Goal: Task Accomplishment & Management: Use online tool/utility

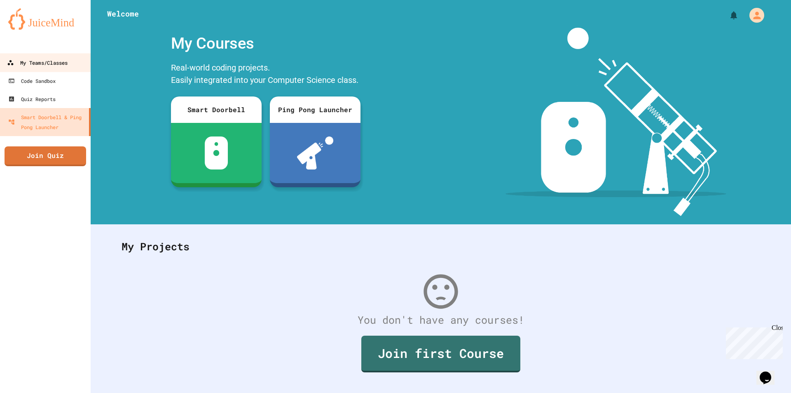
click at [40, 67] on div "My Teams/Classes" at bounding box center [37, 63] width 61 height 10
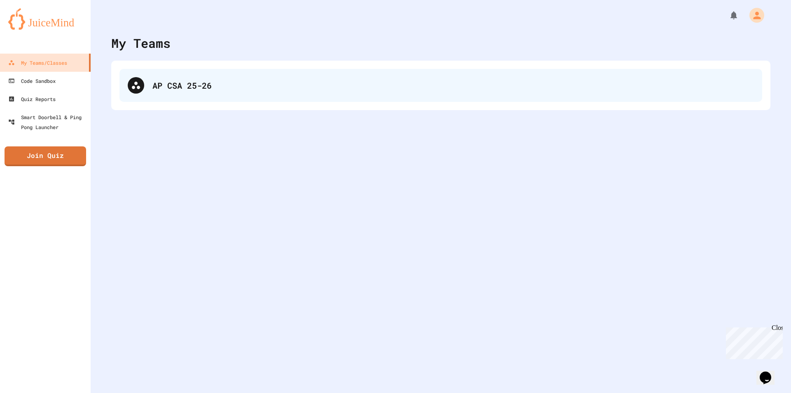
click at [208, 84] on div "AP CSA 25-26" at bounding box center [454, 85] width 602 height 12
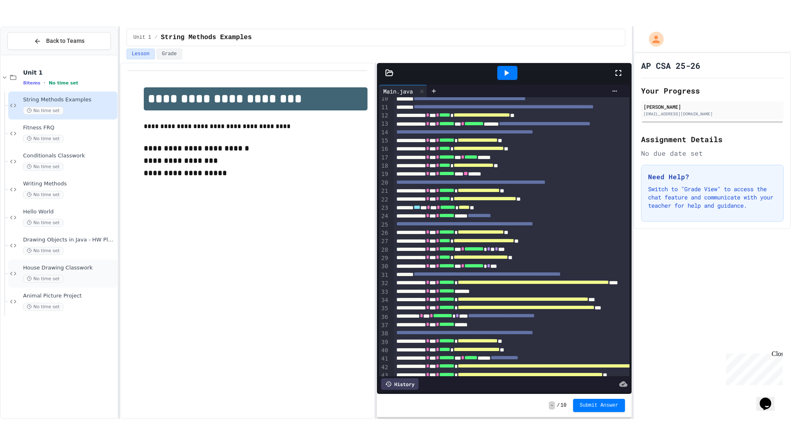
scroll to position [82, 0]
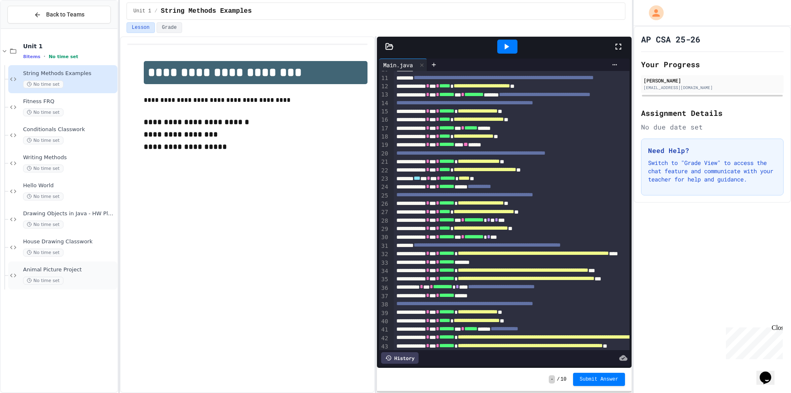
click at [86, 270] on span "Animal Picture Project" at bounding box center [69, 269] width 93 height 7
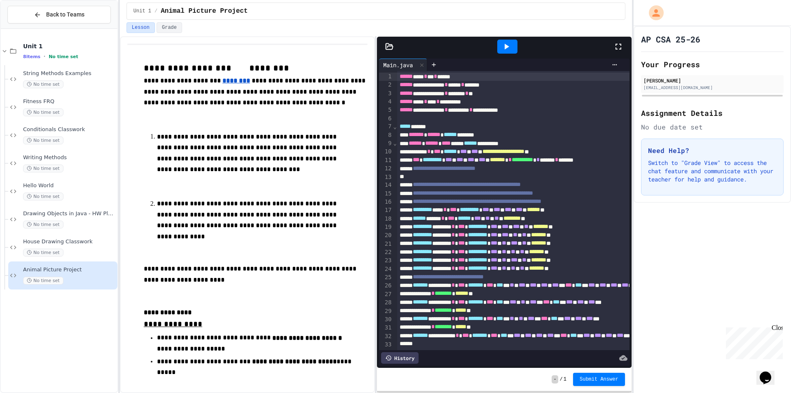
click at [620, 47] on icon at bounding box center [619, 47] width 10 height 10
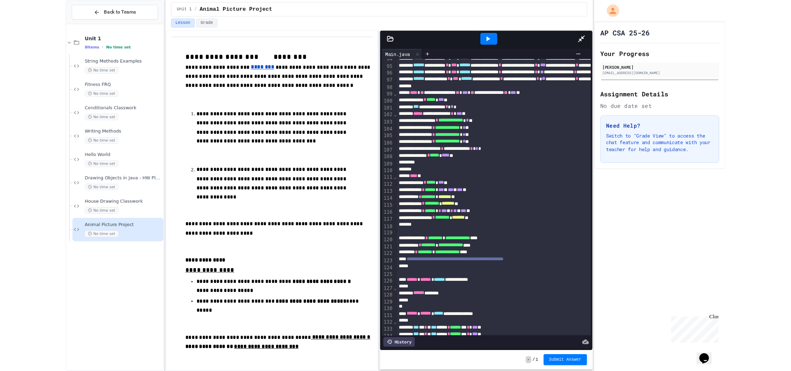
scroll to position [779, 0]
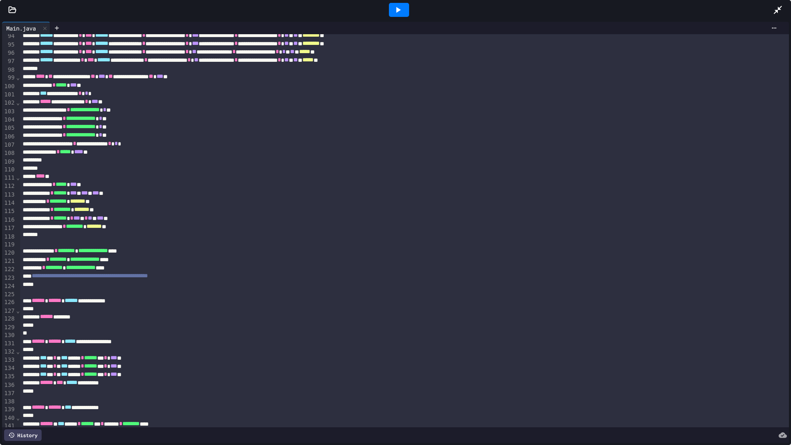
click at [402, 14] on icon at bounding box center [398, 10] width 10 height 10
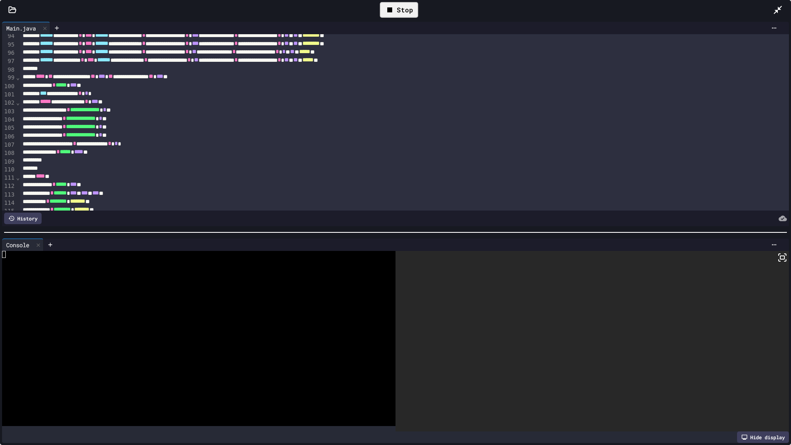
click at [777, 8] on icon at bounding box center [778, 10] width 10 height 10
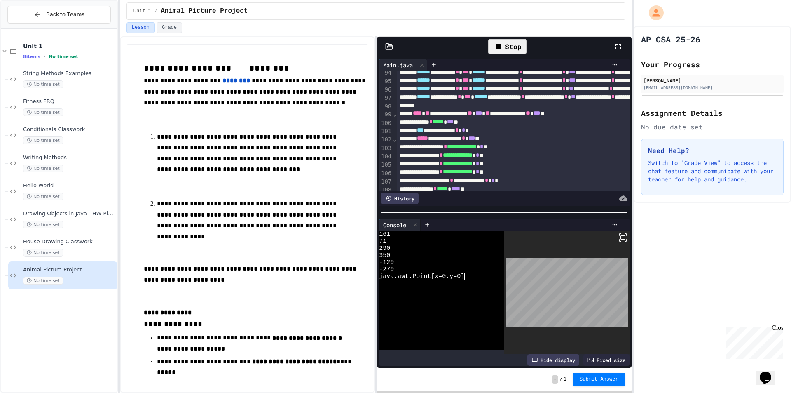
click at [516, 47] on div "Stop" at bounding box center [507, 47] width 38 height 16
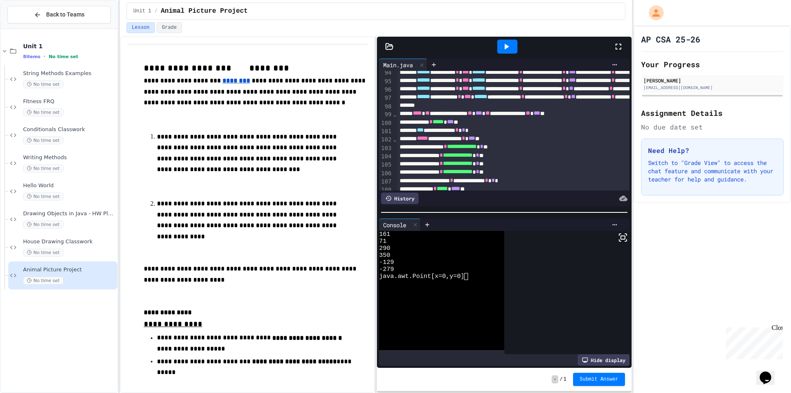
click at [512, 47] on icon at bounding box center [507, 47] width 10 height 10
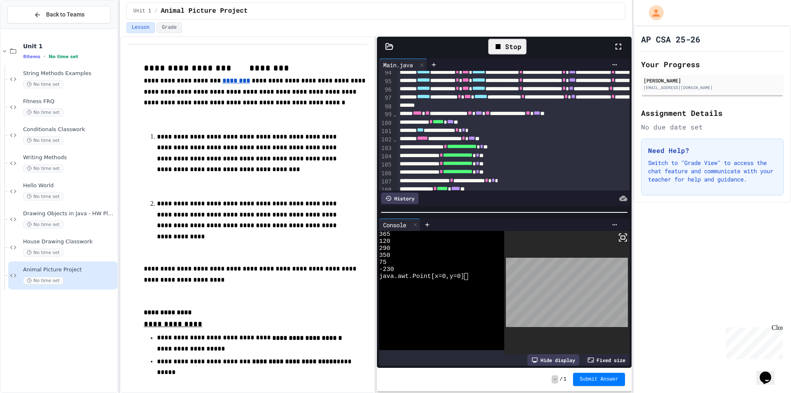
click at [513, 51] on div "Stop" at bounding box center [507, 47] width 38 height 16
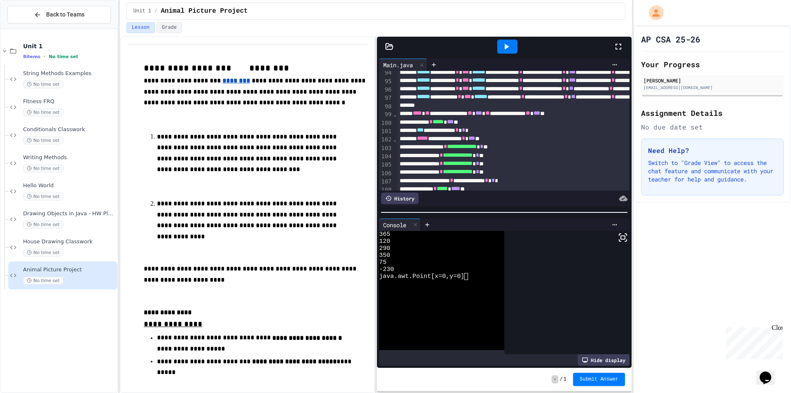
click at [511, 49] on icon at bounding box center [507, 47] width 10 height 10
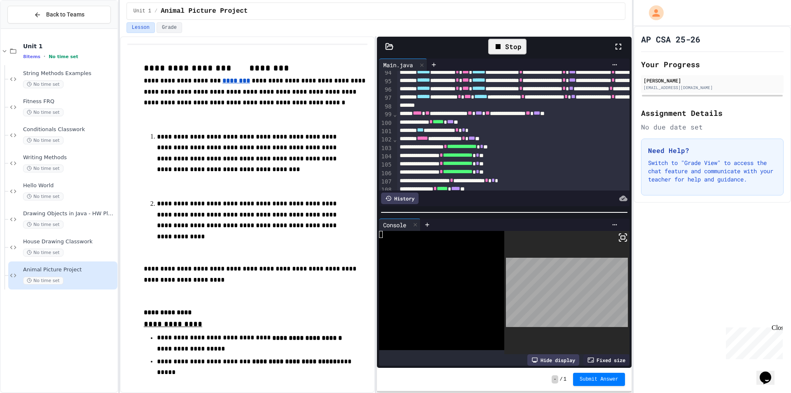
click at [516, 43] on div "Stop" at bounding box center [507, 47] width 38 height 16
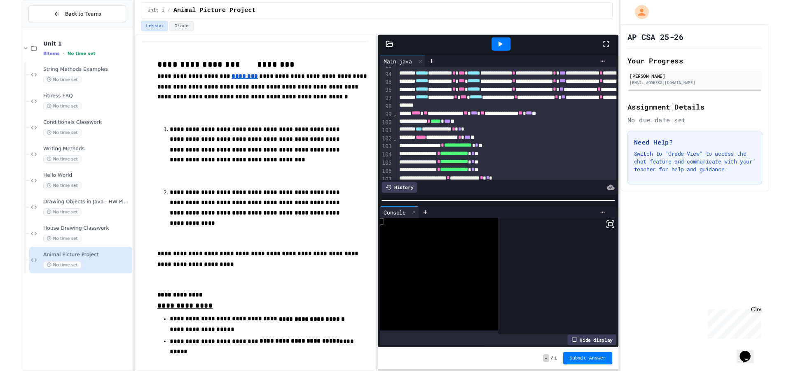
scroll to position [784, 0]
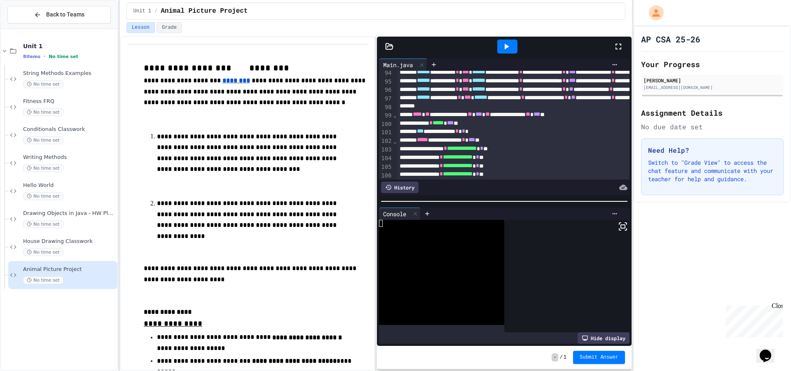
click at [505, 46] on icon at bounding box center [507, 47] width 10 height 10
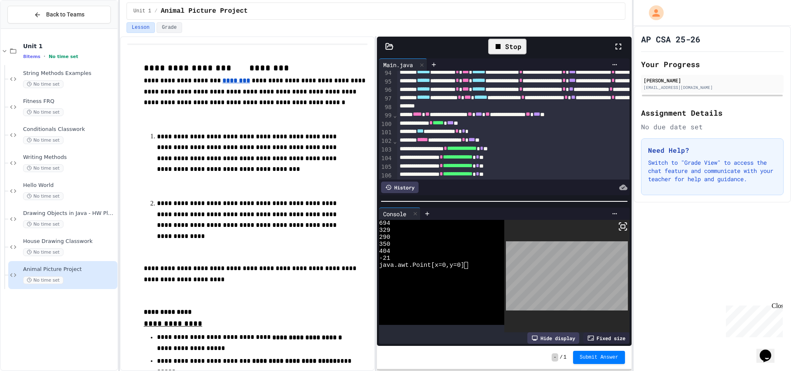
click at [618, 224] on icon at bounding box center [623, 227] width 10 height 10
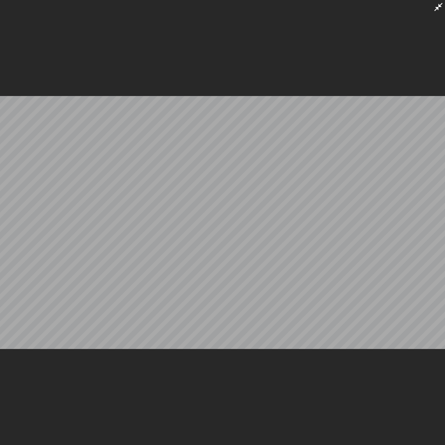
click at [439, 9] on icon at bounding box center [438, 7] width 8 height 8
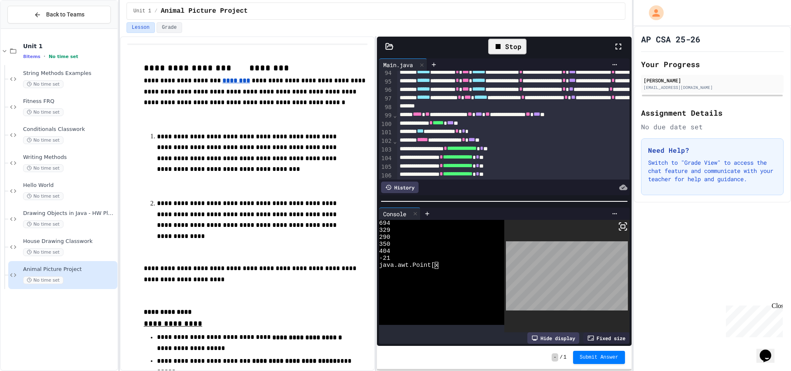
click at [512, 47] on div "Stop" at bounding box center [507, 47] width 38 height 16
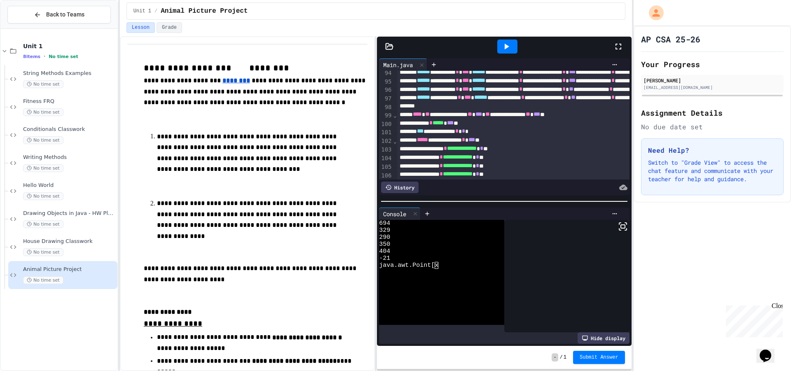
click at [514, 47] on div at bounding box center [507, 47] width 20 height 14
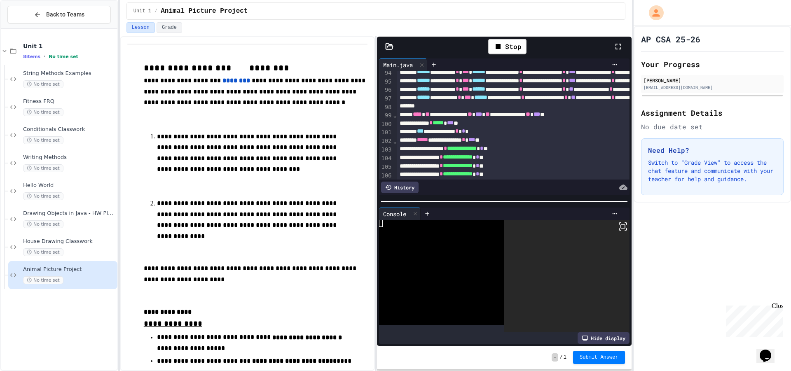
click at [618, 228] on icon at bounding box center [623, 227] width 10 height 10
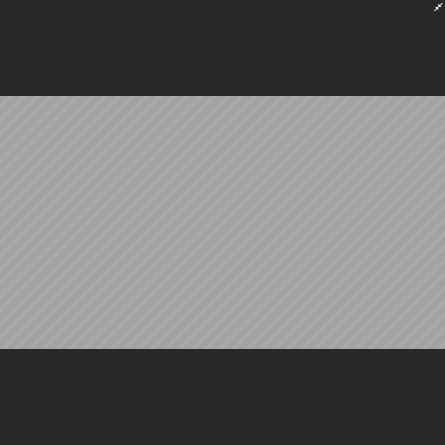
click at [438, 7] on icon at bounding box center [439, 7] width 10 height 10
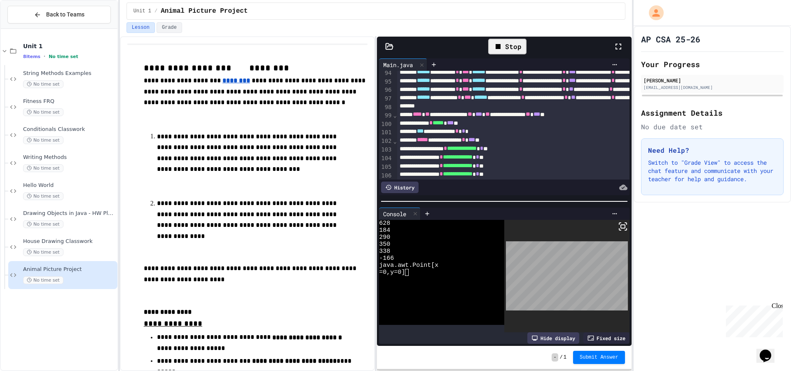
click at [509, 45] on div "Stop" at bounding box center [507, 47] width 38 height 16
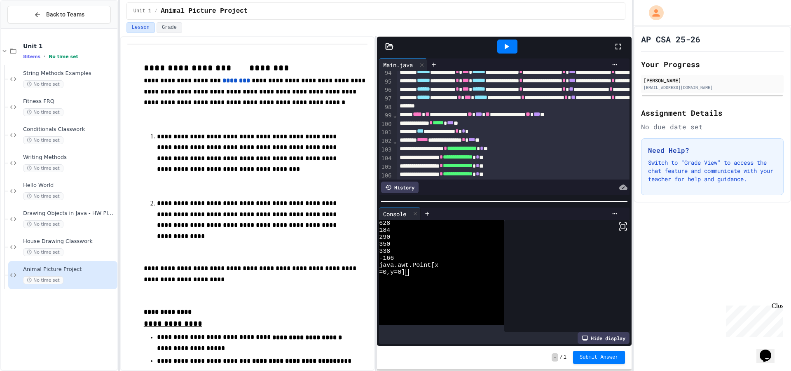
click at [510, 46] on icon at bounding box center [507, 47] width 10 height 10
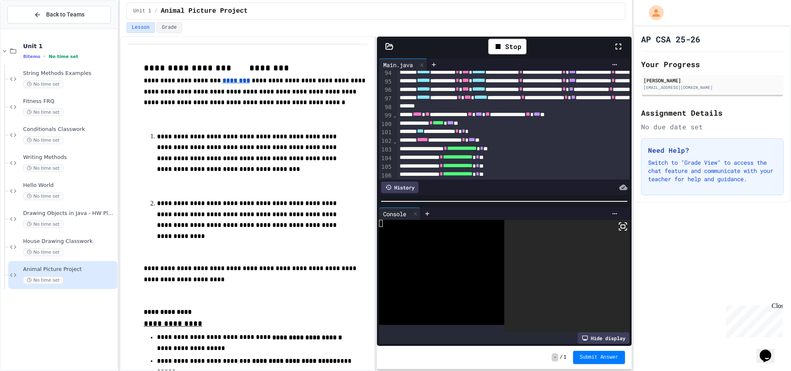
click at [621, 226] on rect at bounding box center [623, 226] width 4 height 3
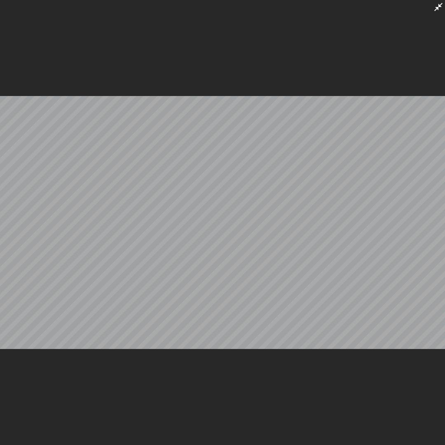
click at [434, 6] on icon at bounding box center [439, 7] width 10 height 10
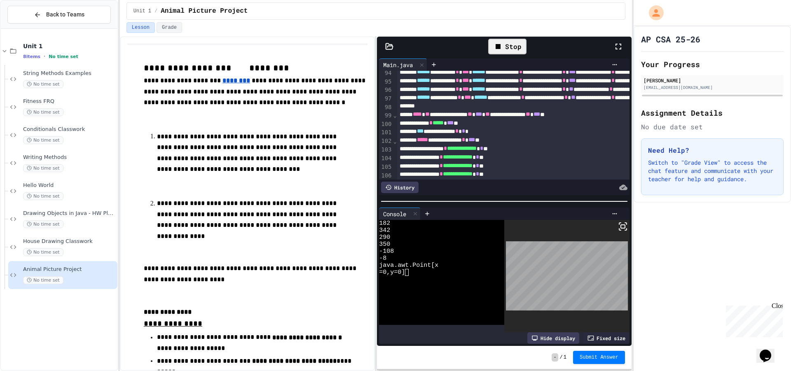
click at [508, 47] on div "Stop" at bounding box center [507, 47] width 38 height 16
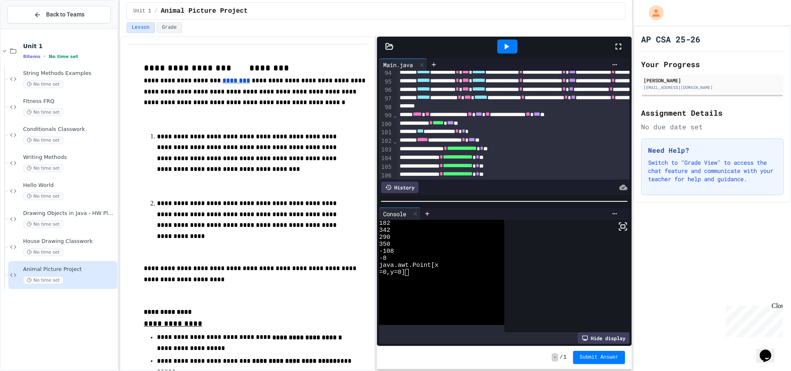
click at [509, 49] on icon at bounding box center [507, 47] width 10 height 10
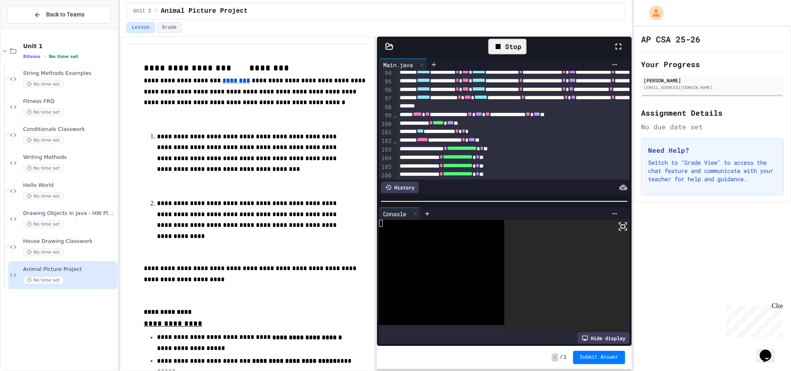
click at [621, 227] on rect at bounding box center [623, 226] width 4 height 3
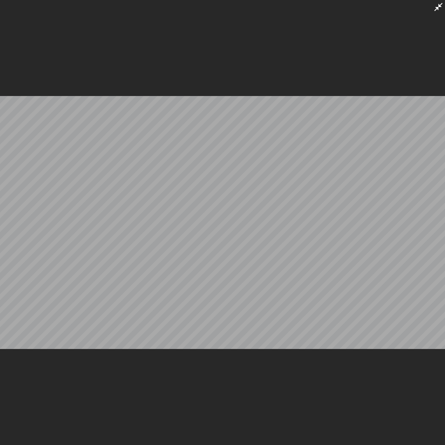
click at [438, 10] on icon at bounding box center [439, 7] width 10 height 10
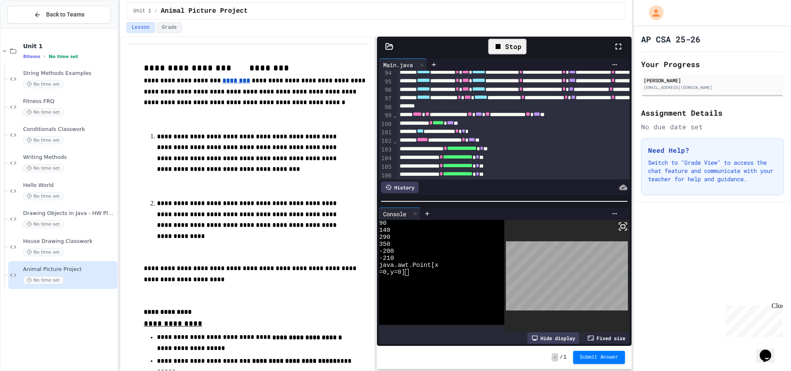
click at [507, 44] on div "Stop" at bounding box center [507, 47] width 38 height 16
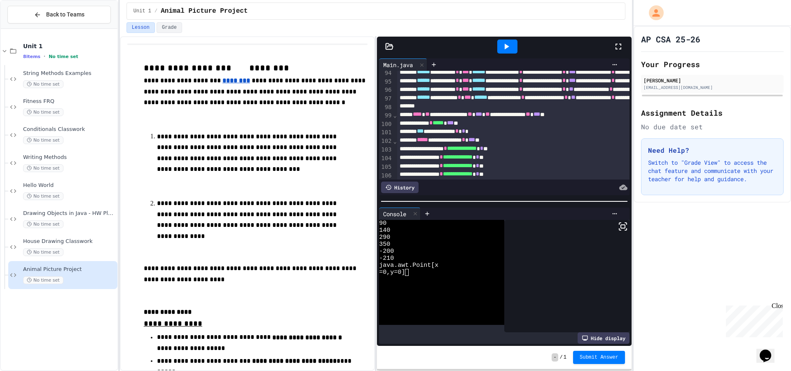
click at [509, 48] on icon at bounding box center [507, 47] width 10 height 10
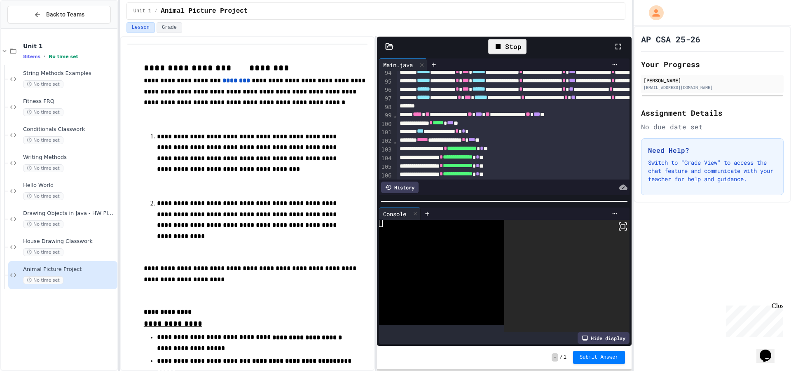
click at [618, 225] on icon at bounding box center [623, 227] width 10 height 10
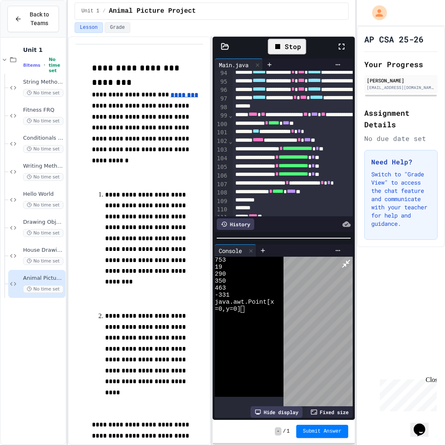
click at [351, 259] on icon at bounding box center [346, 264] width 10 height 10
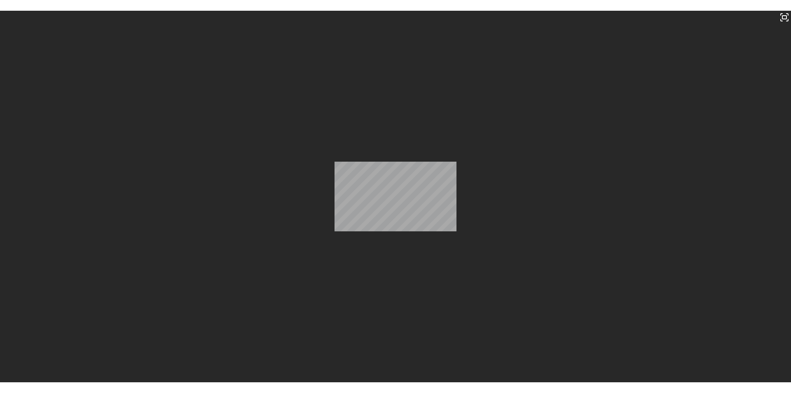
scroll to position [460, 0]
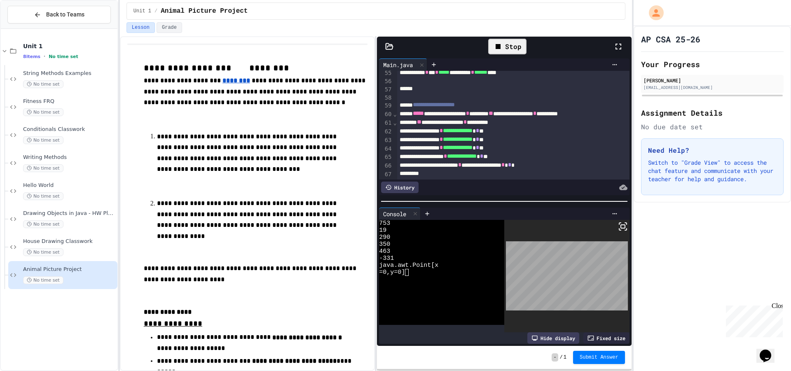
click at [513, 44] on div "Stop" at bounding box center [507, 47] width 38 height 16
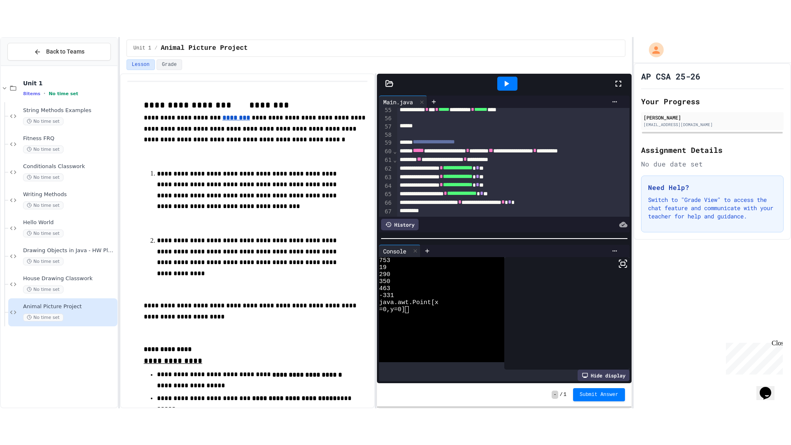
scroll to position [455, 0]
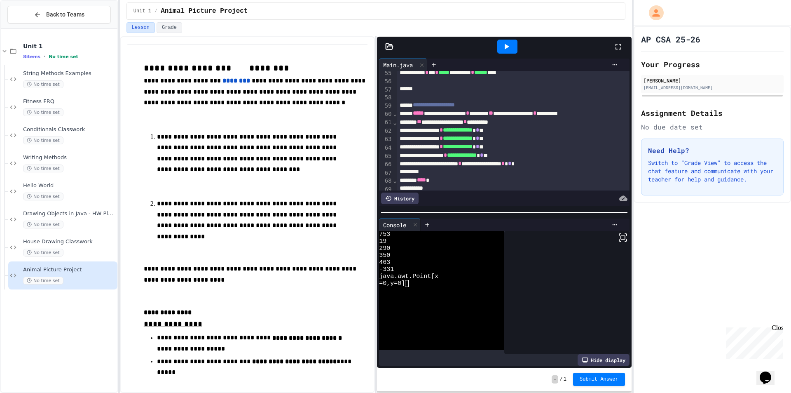
click at [618, 48] on icon at bounding box center [619, 47] width 10 height 10
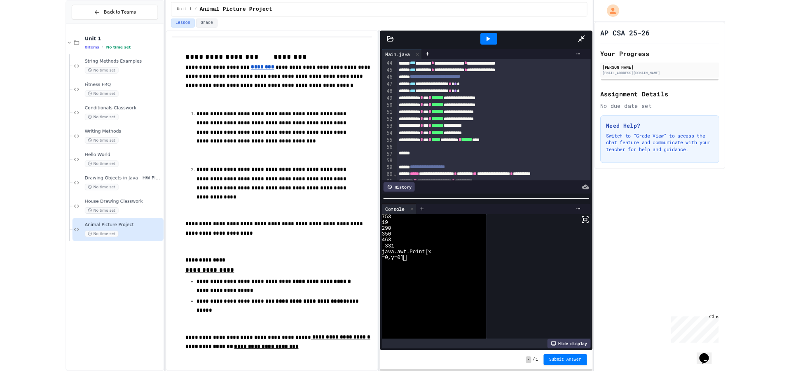
scroll to position [331, 0]
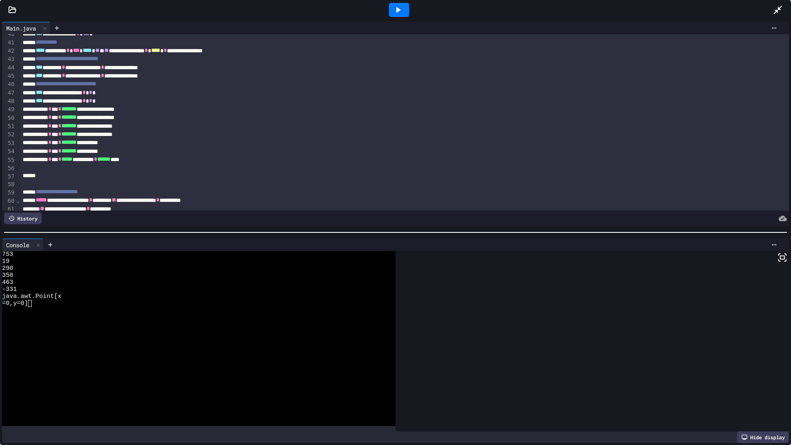
click at [400, 16] on div at bounding box center [399, 10] width 20 height 14
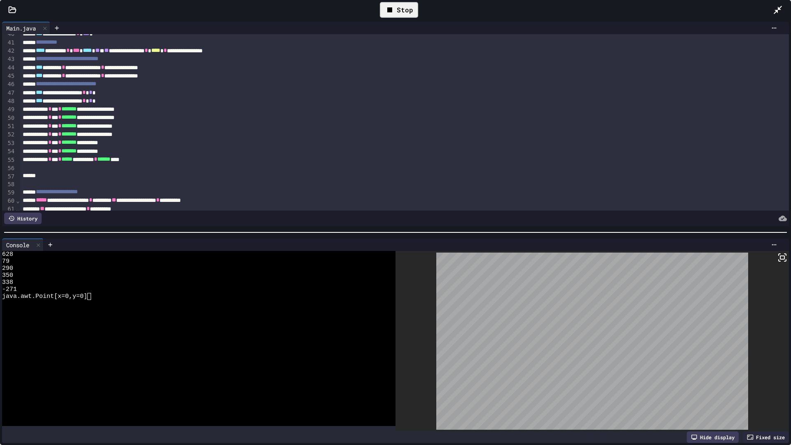
click at [410, 11] on div "Stop" at bounding box center [399, 10] width 38 height 16
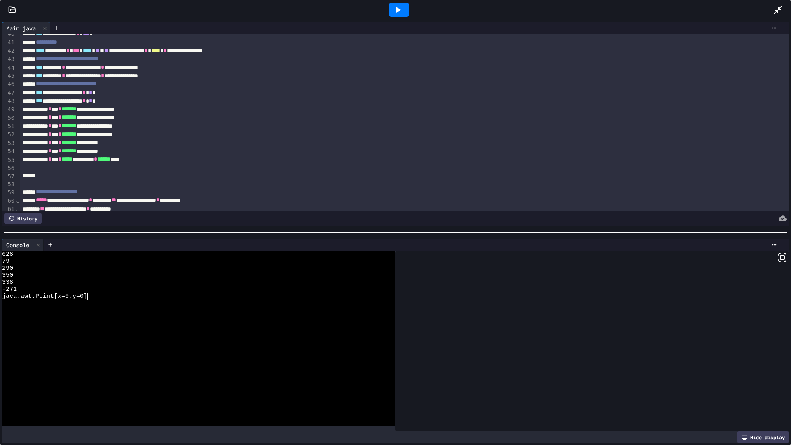
click at [397, 11] on icon at bounding box center [399, 10] width 5 height 6
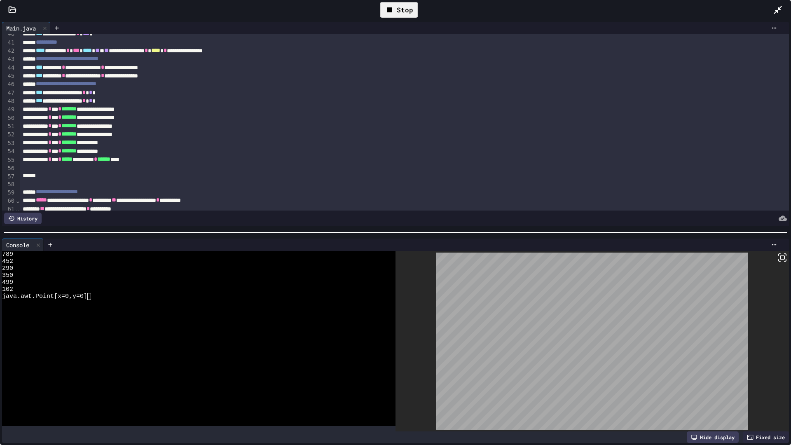
click at [779, 9] on icon at bounding box center [778, 10] width 8 height 8
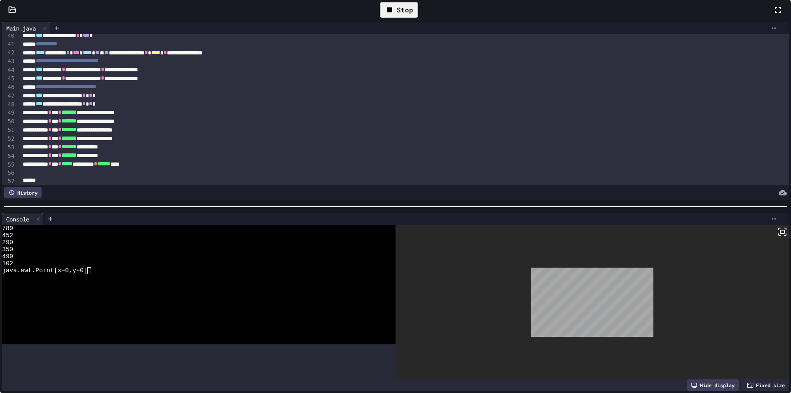
scroll to position [333, 0]
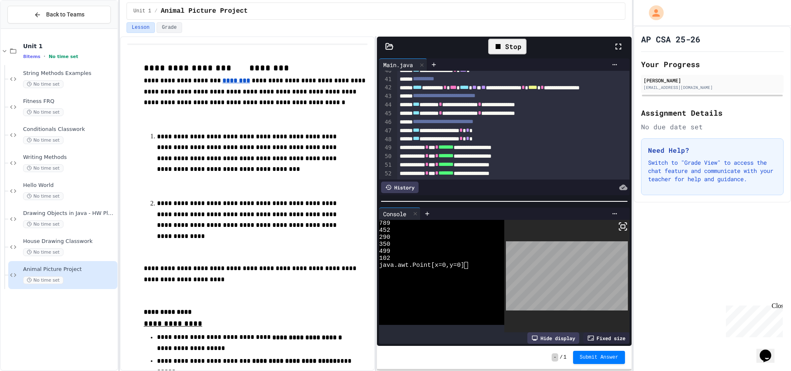
click at [503, 43] on icon at bounding box center [498, 47] width 10 height 10
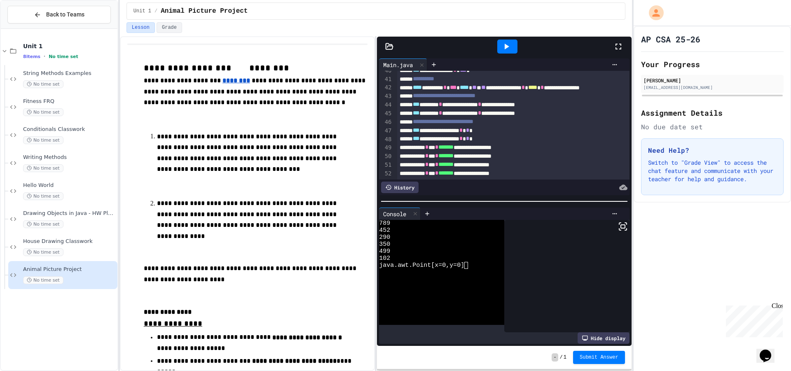
drag, startPoint x: 507, startPoint y: 49, endPoint x: 524, endPoint y: 62, distance: 21.4
click at [508, 49] on icon at bounding box center [507, 47] width 10 height 10
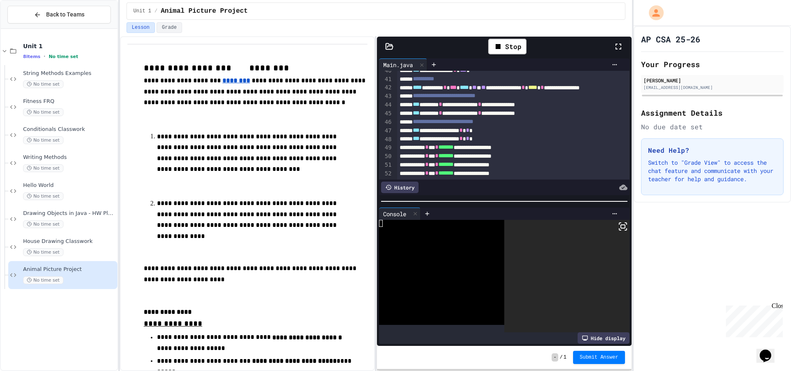
click at [618, 228] on icon at bounding box center [623, 227] width 10 height 10
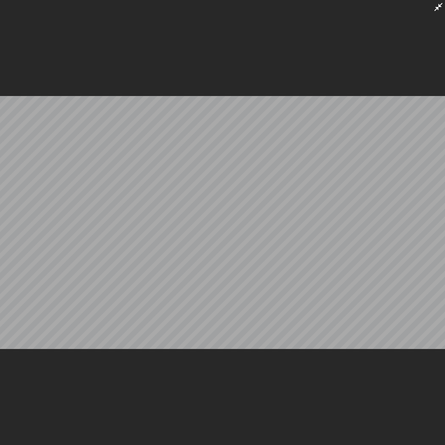
click at [441, 9] on icon at bounding box center [439, 7] width 10 height 10
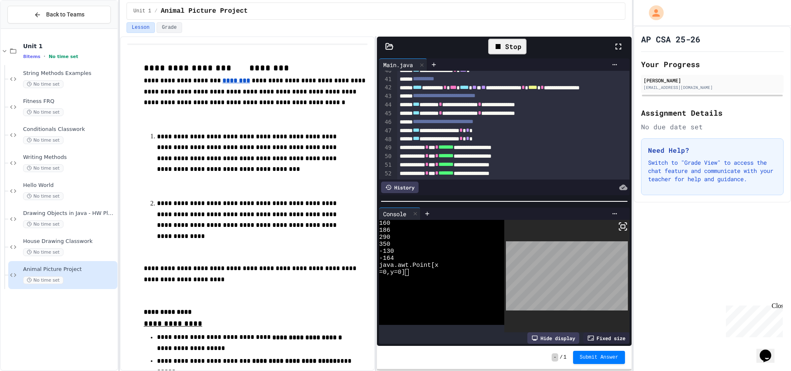
click at [513, 47] on div "Stop" at bounding box center [507, 47] width 38 height 16
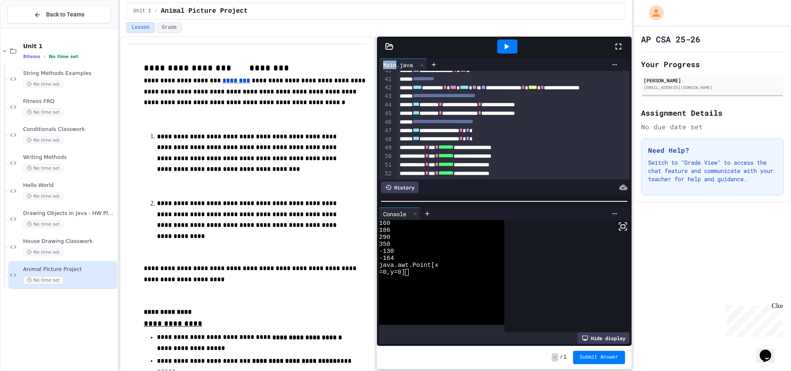
click at [513, 47] on div at bounding box center [507, 47] width 20 height 14
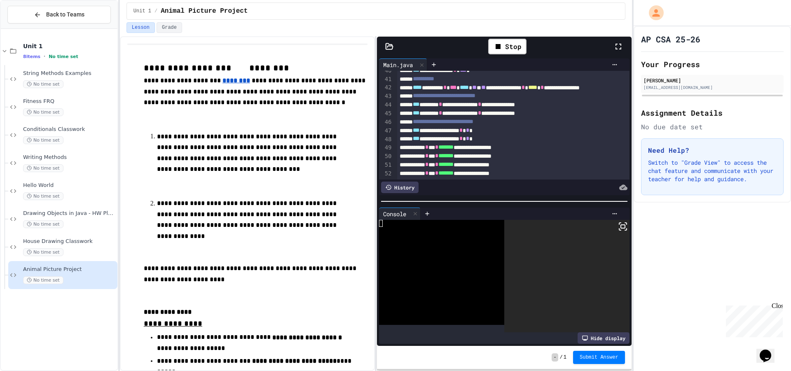
click at [618, 226] on icon at bounding box center [623, 227] width 10 height 10
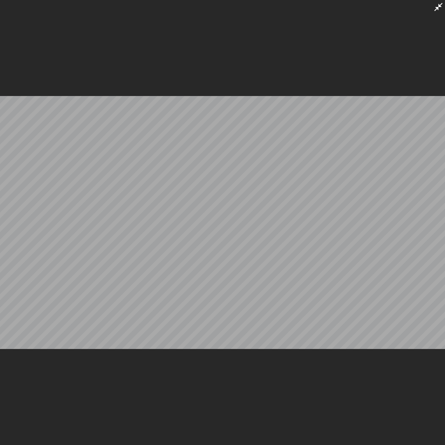
click at [434, 4] on icon at bounding box center [439, 7] width 10 height 10
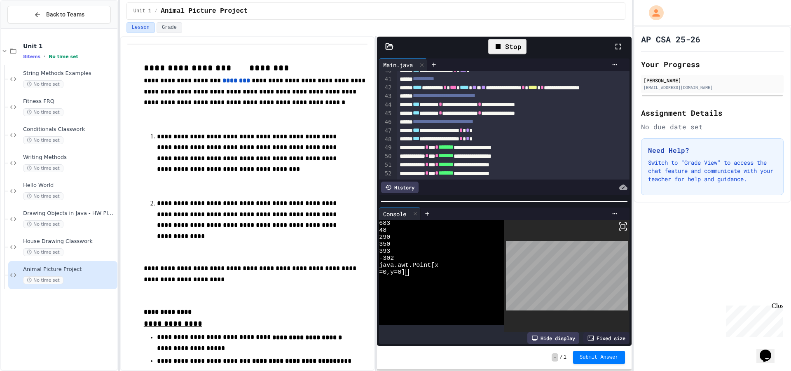
click at [499, 49] on icon at bounding box center [498, 46] width 5 height 5
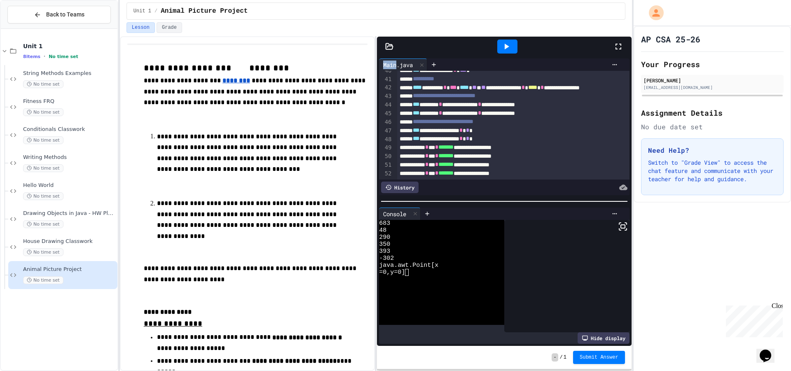
click at [499, 49] on div at bounding box center [507, 47] width 20 height 14
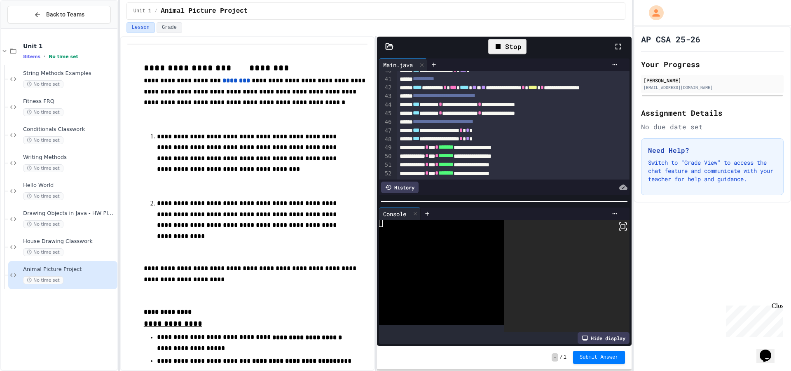
click at [615, 230] on div at bounding box center [567, 276] width 125 height 113
click at [621, 226] on rect at bounding box center [623, 226] width 4 height 3
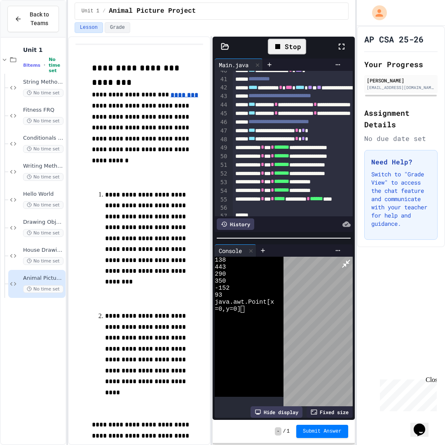
click at [351, 259] on icon at bounding box center [346, 264] width 10 height 10
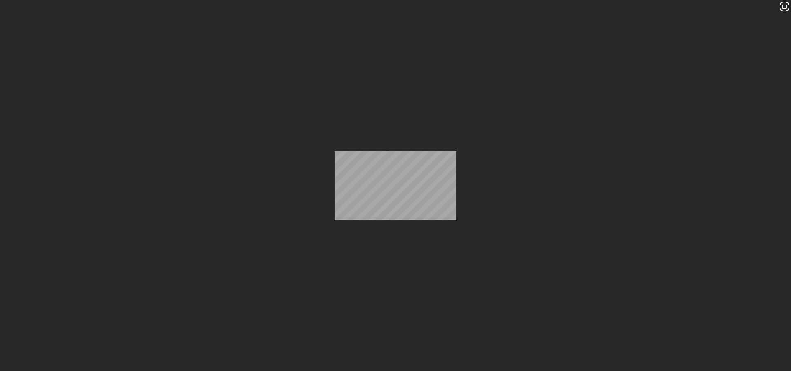
click at [506, 50] on div "Stop" at bounding box center [507, 47] width 38 height 16
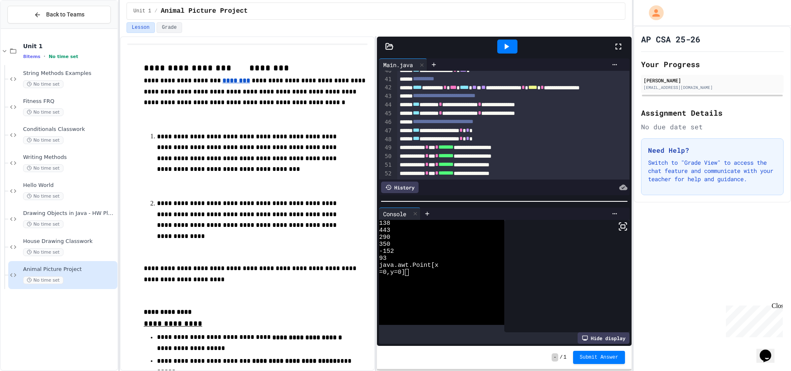
click at [506, 50] on icon at bounding box center [507, 47] width 10 height 10
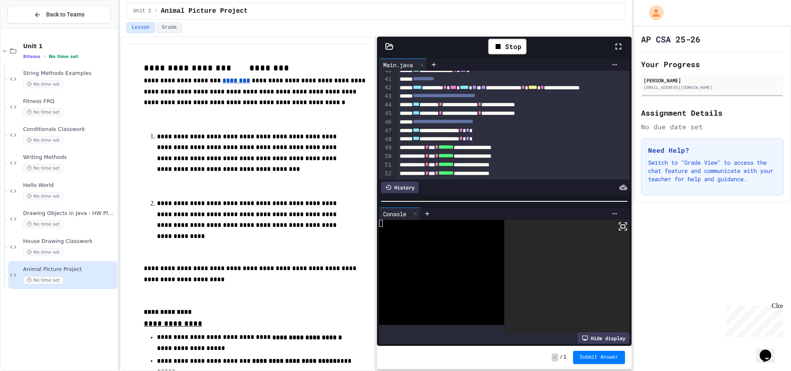
click at [618, 223] on icon at bounding box center [623, 227] width 10 height 10
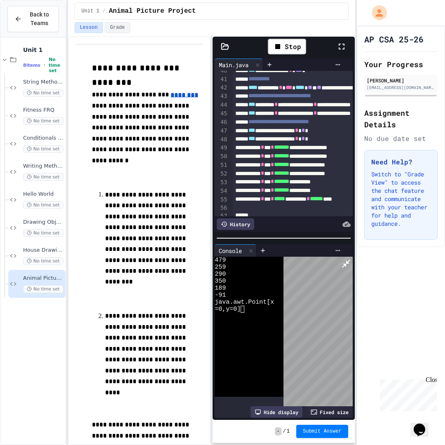
click at [352, 257] on div at bounding box center [318, 332] width 69 height 150
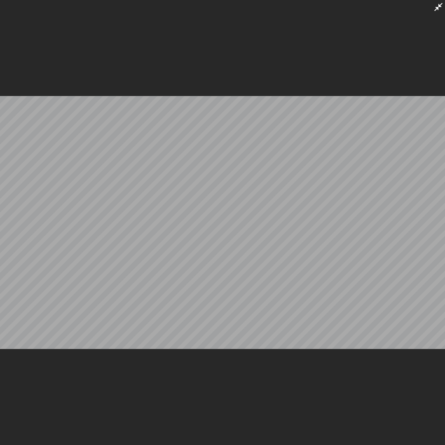
click at [437, 7] on icon at bounding box center [439, 7] width 10 height 10
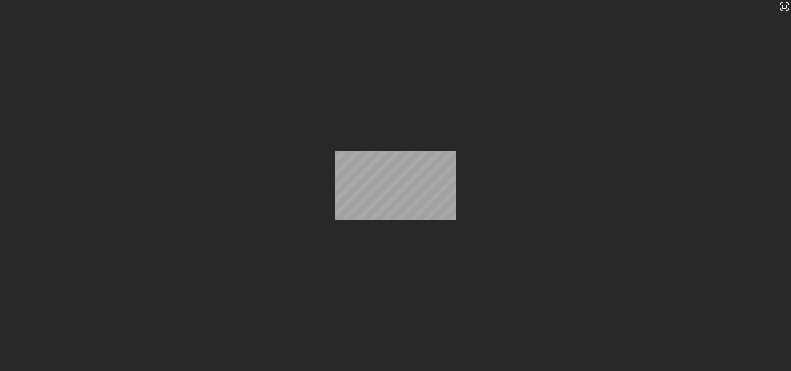
click at [500, 51] on icon at bounding box center [498, 47] width 10 height 10
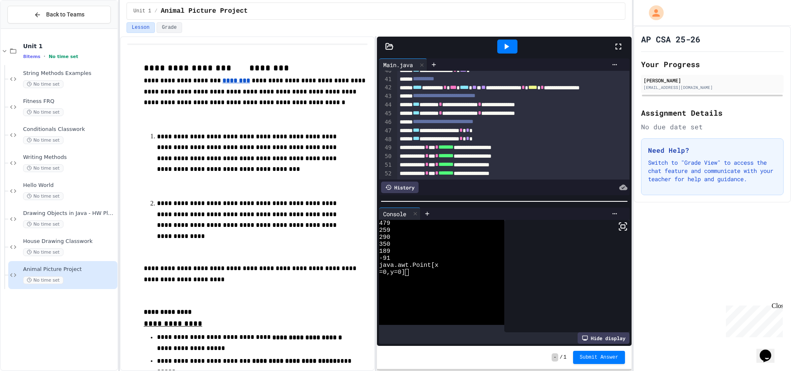
click at [503, 50] on icon at bounding box center [507, 47] width 10 height 10
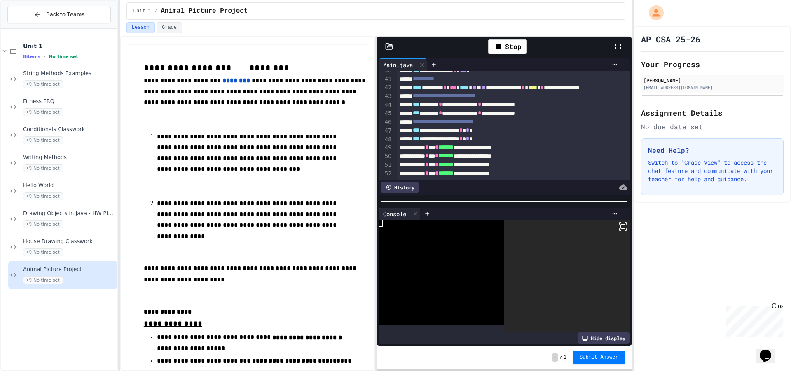
click at [620, 225] on icon at bounding box center [623, 227] width 10 height 10
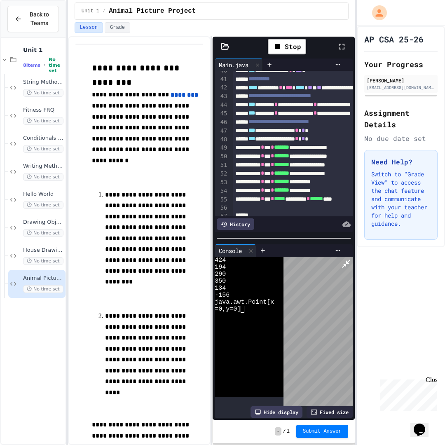
click at [351, 259] on icon at bounding box center [346, 264] width 10 height 10
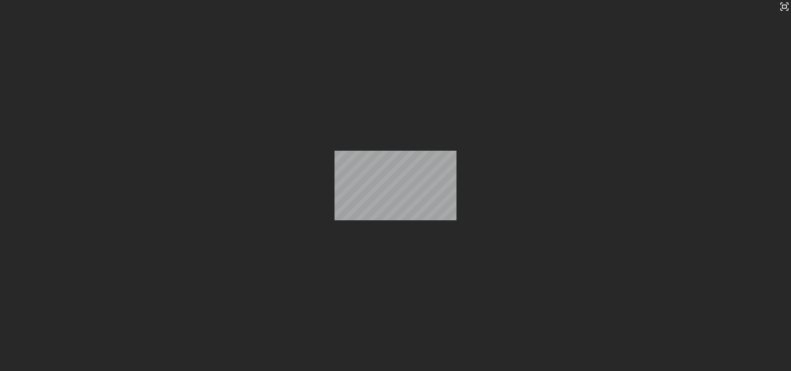
click at [503, 50] on icon at bounding box center [498, 47] width 10 height 10
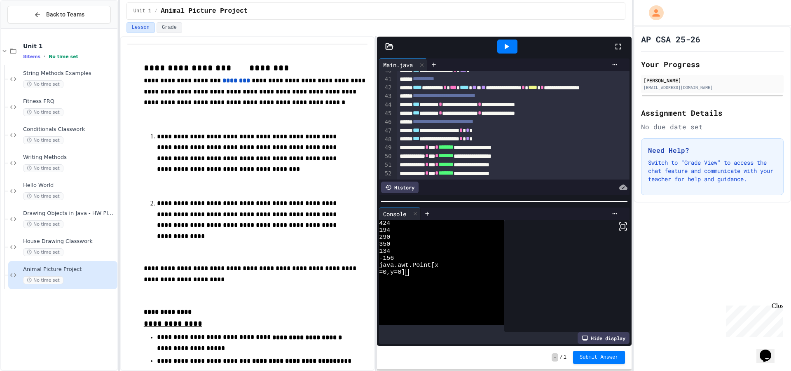
click at [504, 50] on icon at bounding box center [507, 47] width 10 height 10
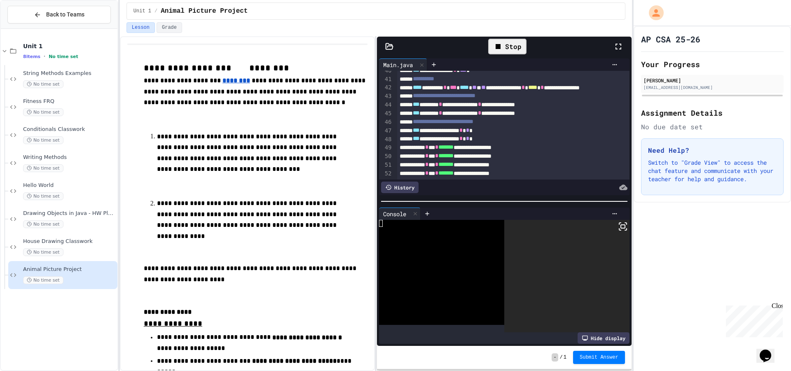
click at [618, 228] on icon at bounding box center [623, 227] width 10 height 10
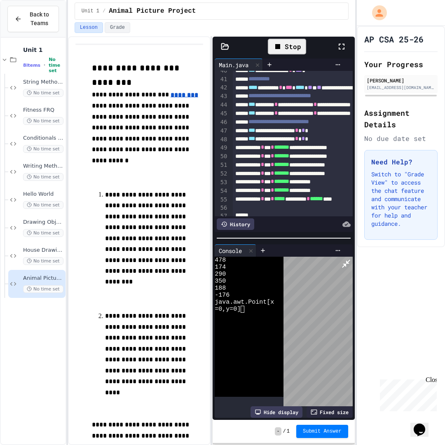
click at [351, 259] on icon at bounding box center [346, 264] width 10 height 10
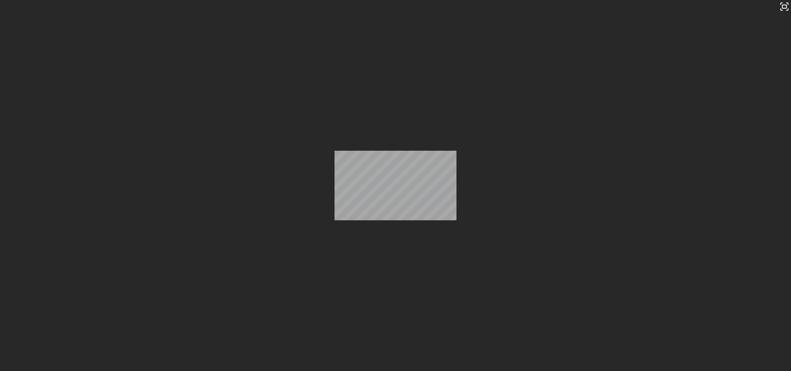
click at [490, 52] on div "Stop" at bounding box center [507, 47] width 38 height 16
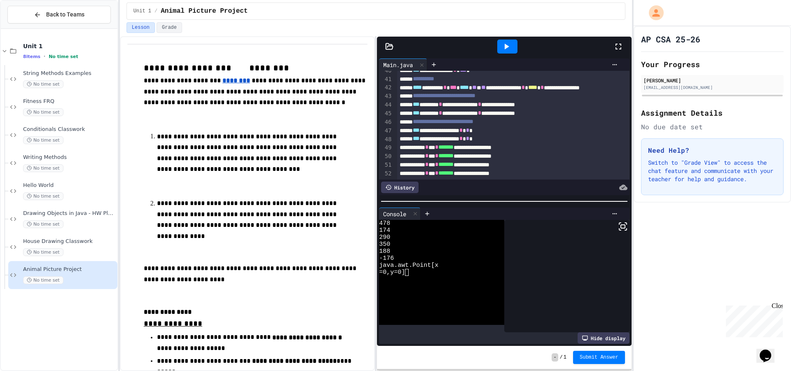
click at [505, 52] on div at bounding box center [507, 47] width 20 height 14
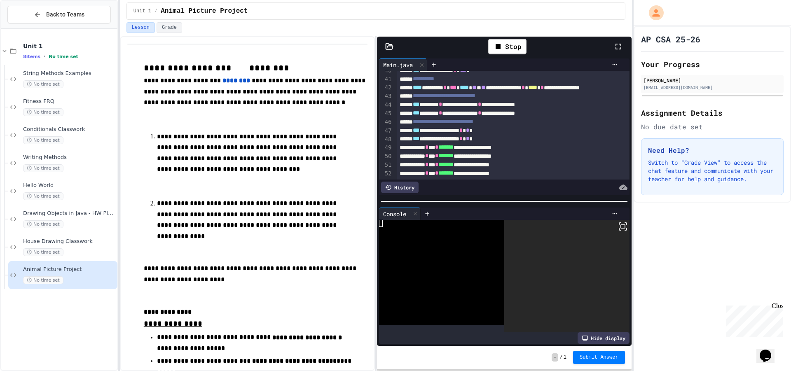
click at [618, 225] on icon at bounding box center [623, 227] width 10 height 10
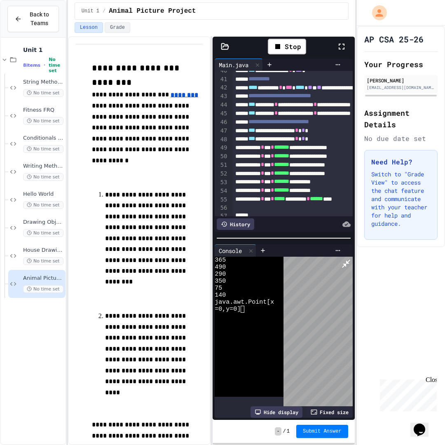
click at [351, 259] on icon at bounding box center [346, 264] width 10 height 10
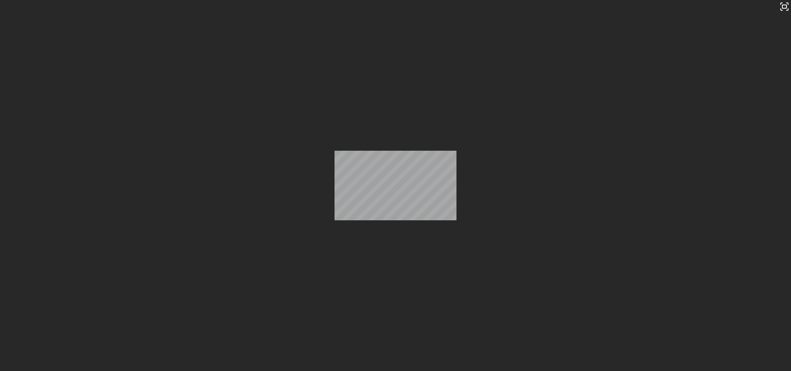
click at [497, 47] on icon at bounding box center [498, 46] width 5 height 5
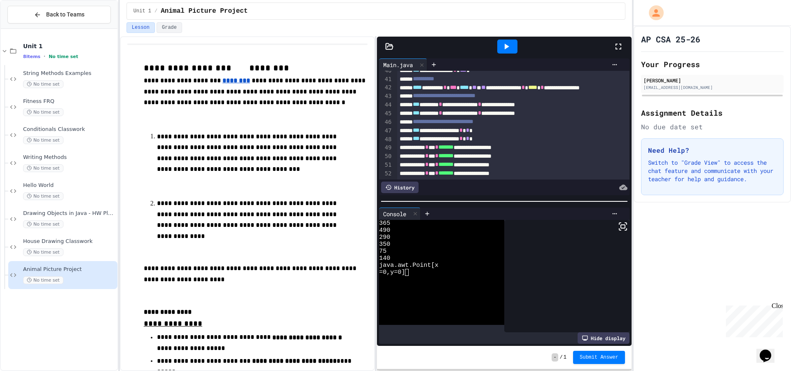
click at [502, 52] on div at bounding box center [507, 47] width 20 height 14
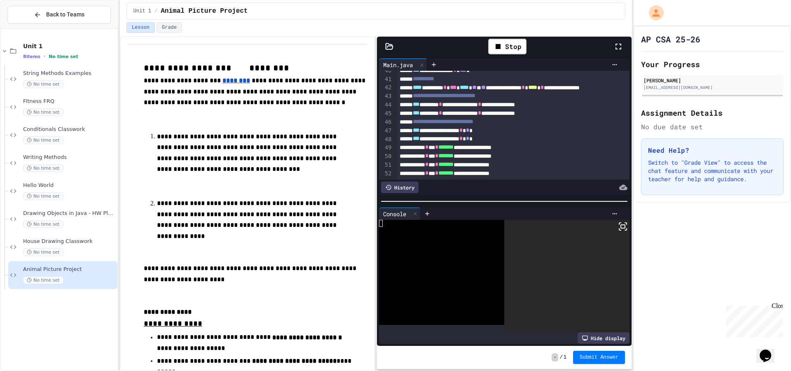
click at [621, 226] on icon at bounding box center [623, 227] width 10 height 10
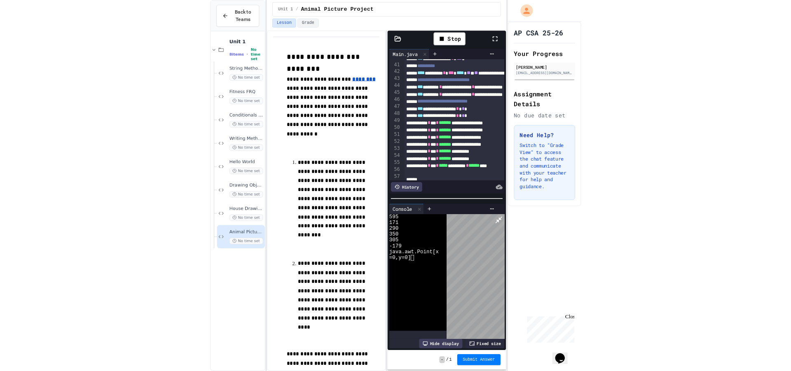
scroll to position [331, 0]
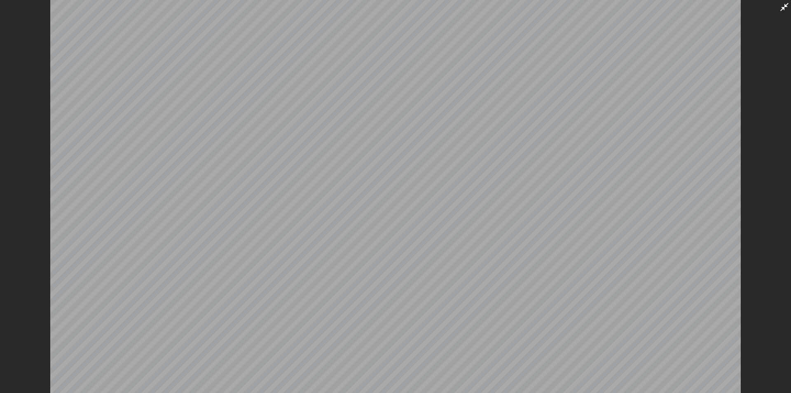
click at [782, 9] on icon at bounding box center [785, 7] width 10 height 10
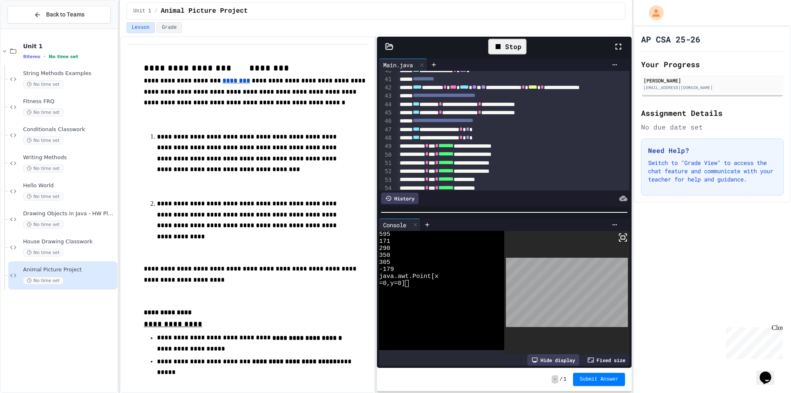
click at [511, 47] on div "Stop" at bounding box center [507, 47] width 38 height 16
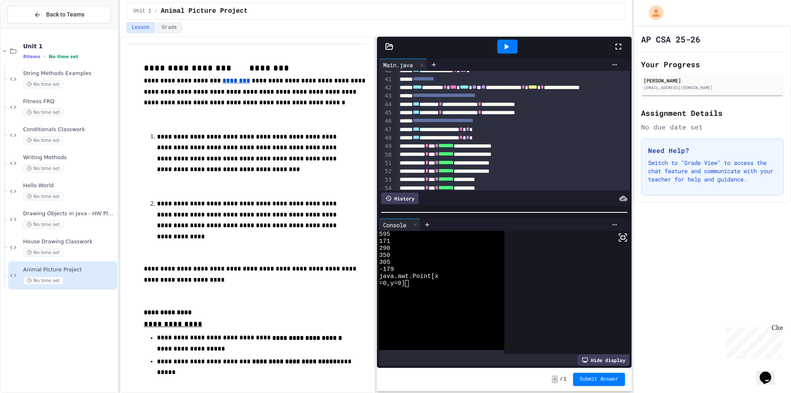
click at [506, 47] on icon at bounding box center [507, 47] width 5 height 6
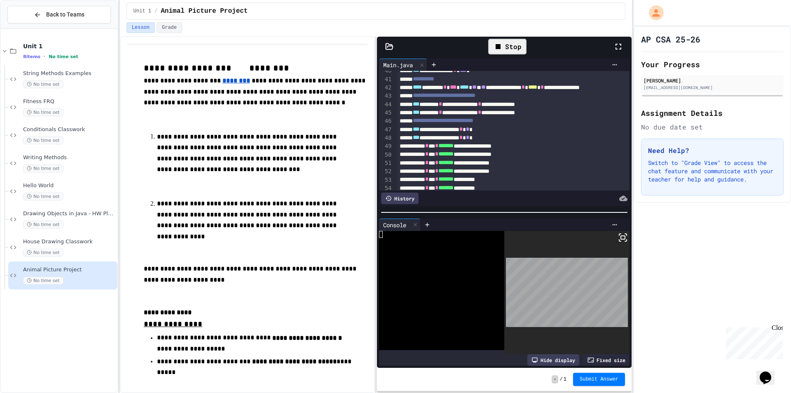
click at [510, 52] on div "Stop" at bounding box center [507, 47] width 38 height 16
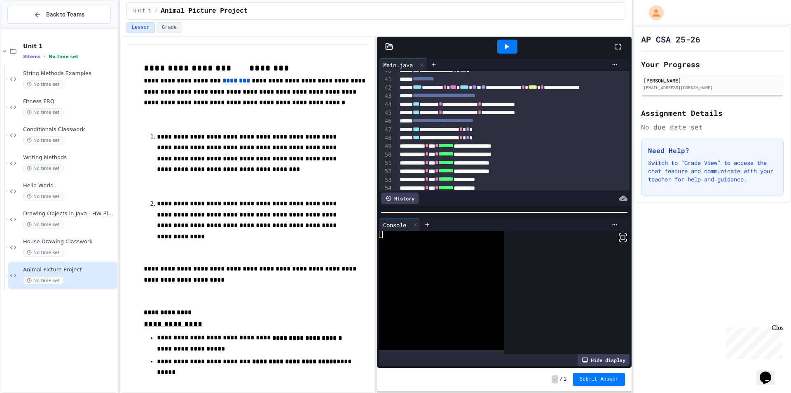
scroll to position [333, 0]
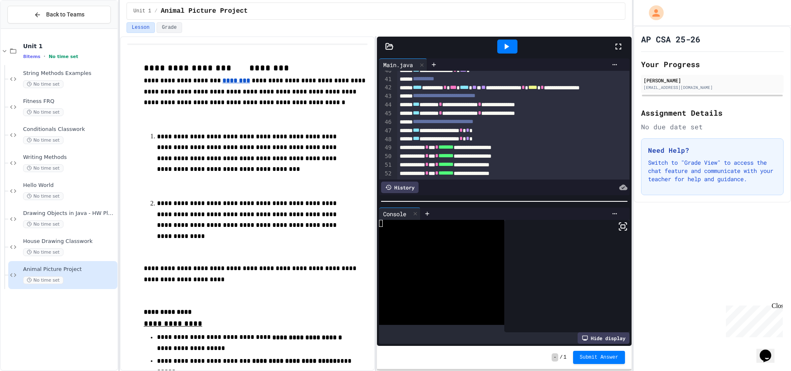
click at [503, 47] on icon at bounding box center [507, 47] width 10 height 10
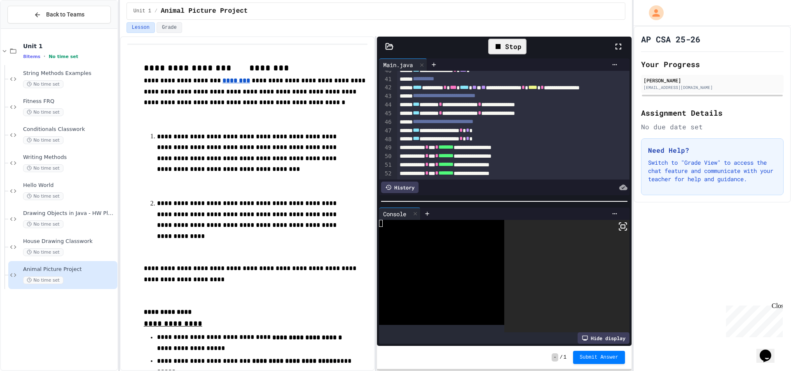
click at [621, 226] on rect at bounding box center [623, 226] width 4 height 3
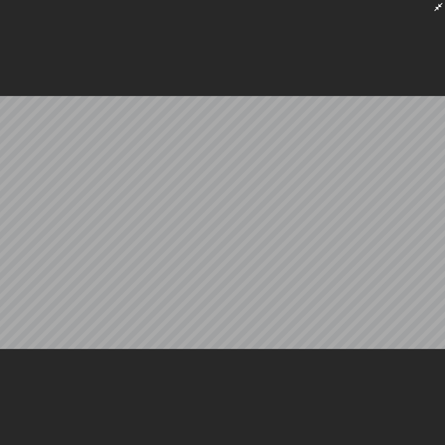
click at [433, 5] on div at bounding box center [222, 222] width 445 height 445
click at [435, 11] on icon at bounding box center [438, 7] width 8 height 8
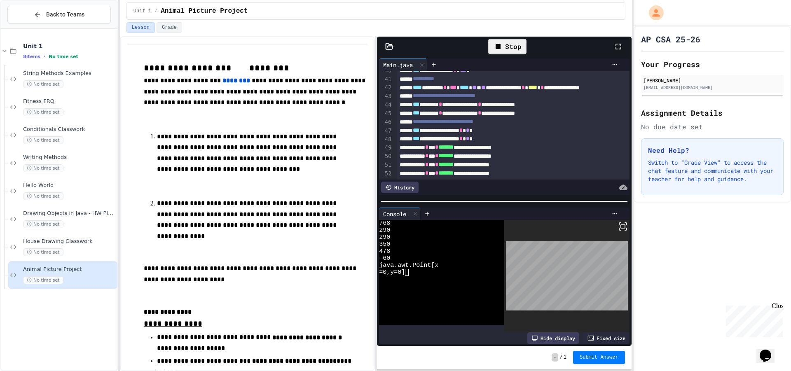
click at [507, 49] on div "Stop" at bounding box center [507, 47] width 38 height 16
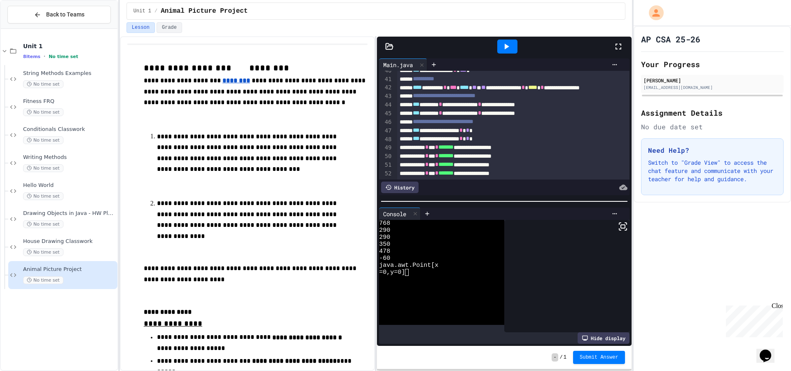
click at [507, 49] on icon at bounding box center [507, 47] width 10 height 10
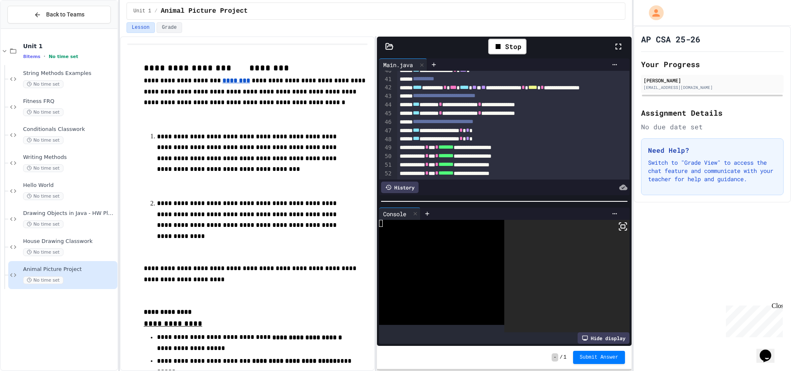
click at [620, 226] on icon at bounding box center [623, 227] width 10 height 10
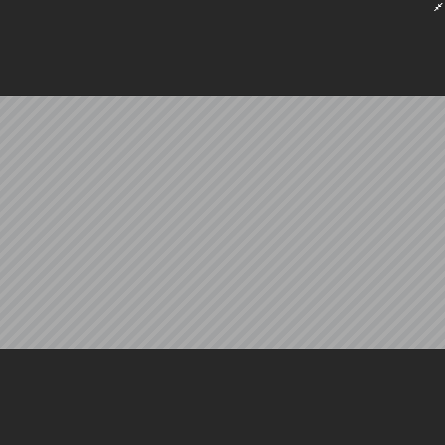
click at [438, 9] on icon at bounding box center [438, 7] width 8 height 8
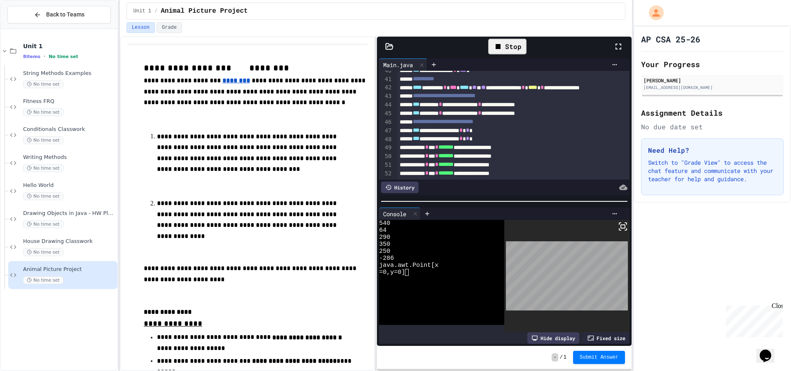
click at [513, 53] on div "Stop" at bounding box center [507, 47] width 38 height 16
click at [512, 48] on div "Stop" at bounding box center [507, 47] width 38 height 16
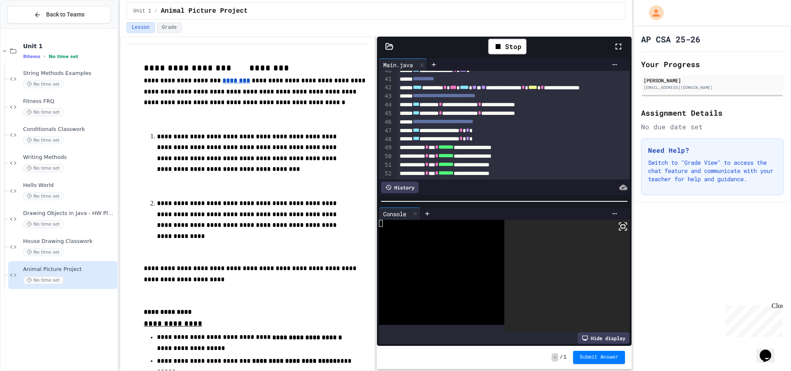
click at [621, 225] on rect at bounding box center [623, 226] width 4 height 3
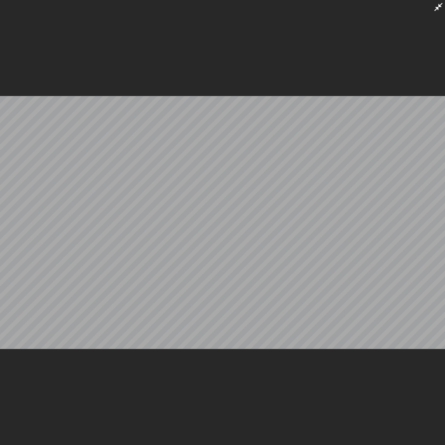
click at [436, 5] on icon at bounding box center [439, 7] width 10 height 10
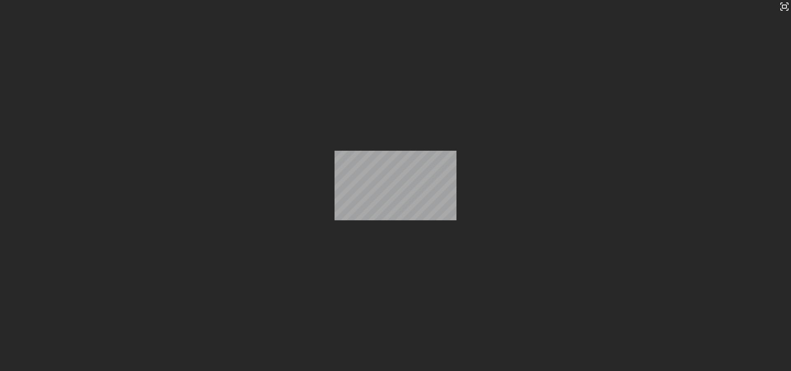
click at [502, 49] on icon at bounding box center [498, 47] width 10 height 10
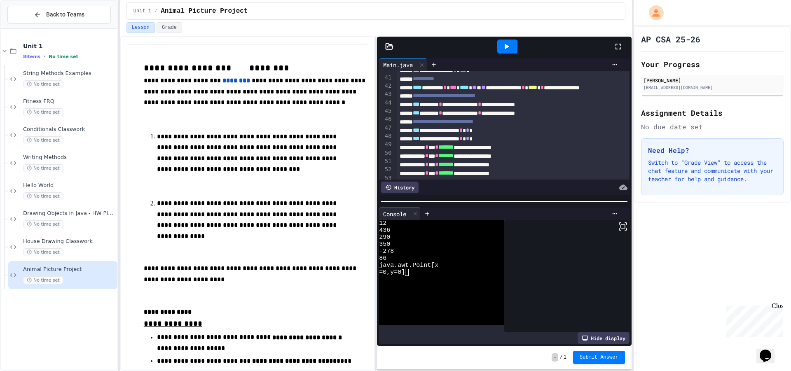
scroll to position [331, 0]
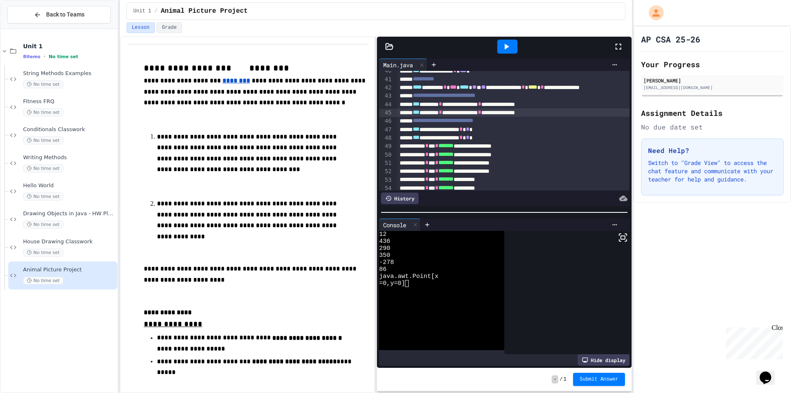
click at [462, 112] on div "**********" at bounding box center [614, 112] width 435 height 8
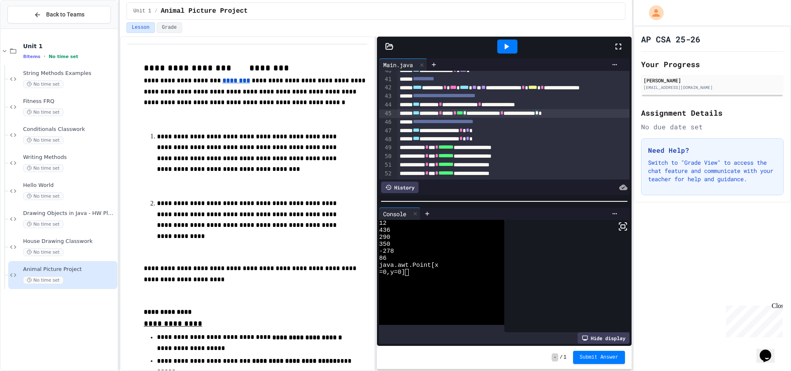
click at [512, 47] on icon at bounding box center [507, 47] width 10 height 10
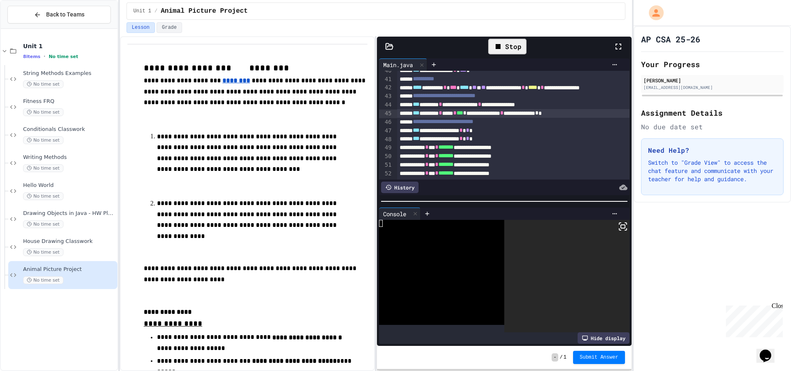
click at [618, 222] on icon at bounding box center [623, 227] width 10 height 10
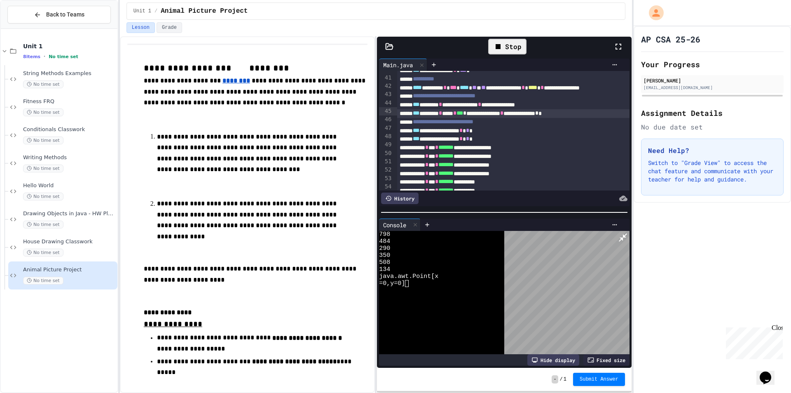
scroll to position [331, 0]
